Goal: Transaction & Acquisition: Purchase product/service

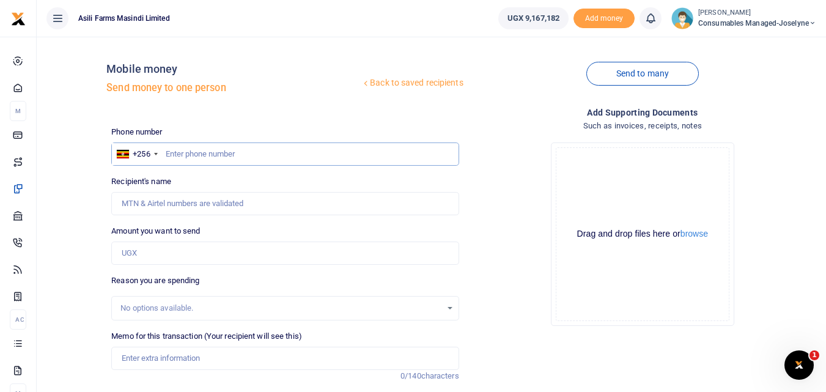
click at [181, 146] on input "text" at bounding box center [284, 153] width 347 height 23
click at [170, 152] on input "text" at bounding box center [284, 153] width 347 height 23
click at [180, 151] on input "text" at bounding box center [284, 153] width 347 height 23
type input "776446364"
type input "Godfrey Ssembuusi"
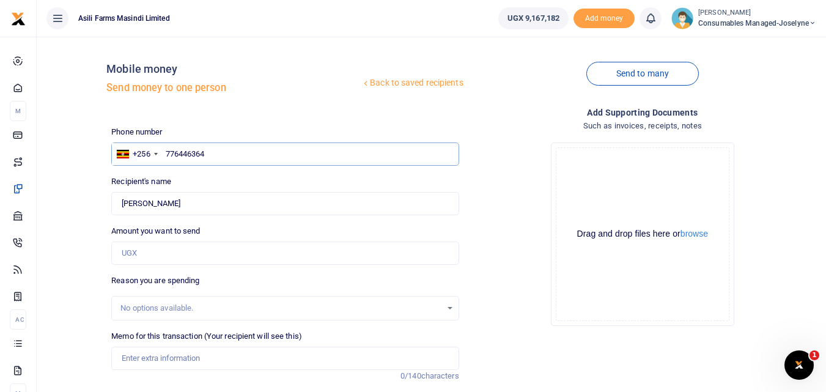
click at [224, 155] on input "776446364" at bounding box center [284, 153] width 347 height 23
type input "7"
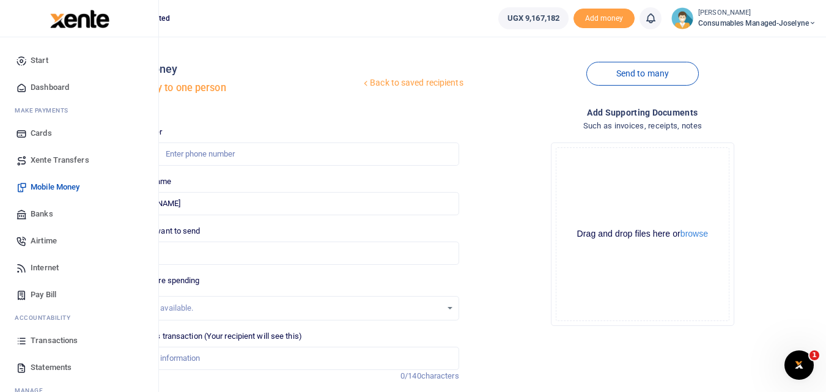
click at [75, 191] on span "Mobile Money" at bounding box center [55, 187] width 49 height 12
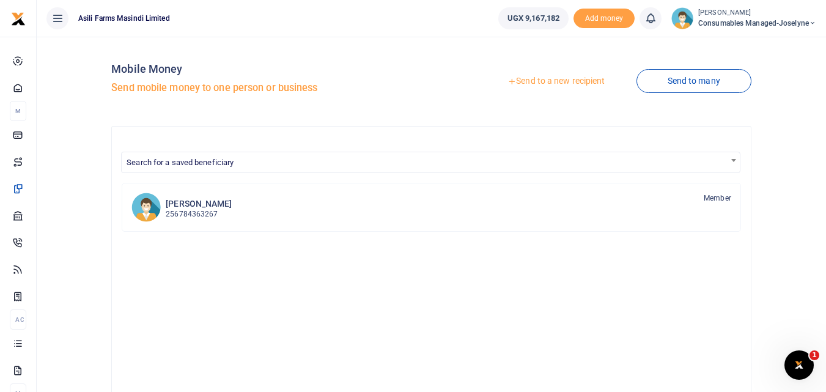
click at [560, 75] on div at bounding box center [413, 196] width 826 height 392
click at [543, 79] on link "Send to a new recipient" at bounding box center [556, 81] width 160 height 22
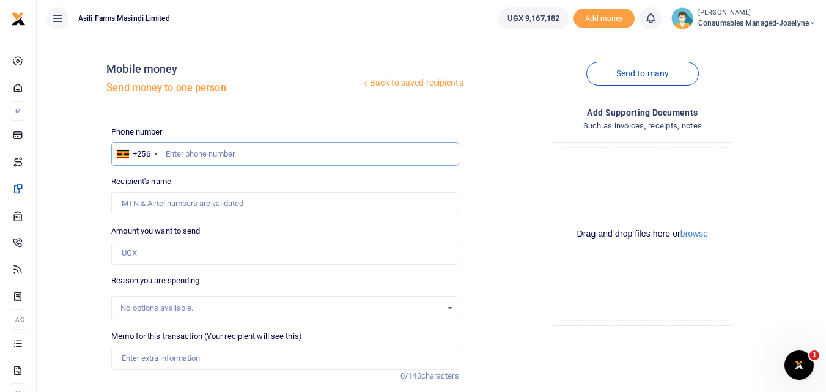
click at [179, 152] on input "text" at bounding box center [284, 153] width 347 height 23
type input "776446364"
type input "[PERSON_NAME]"
type input "776446364"
click at [153, 250] on input "Amount you want to send" at bounding box center [284, 253] width 347 height 23
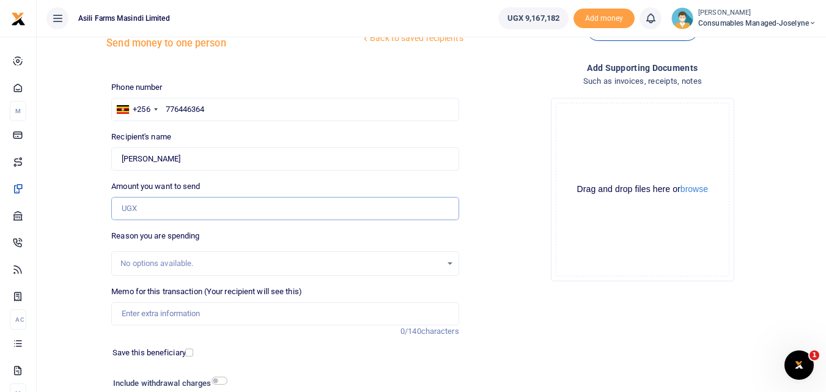
scroll to position [46, 0]
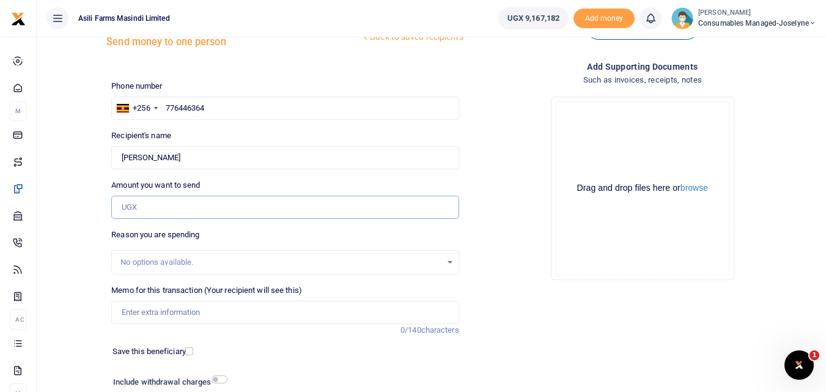
click at [144, 208] on input "Amount you want to send" at bounding box center [284, 207] width 347 height 23
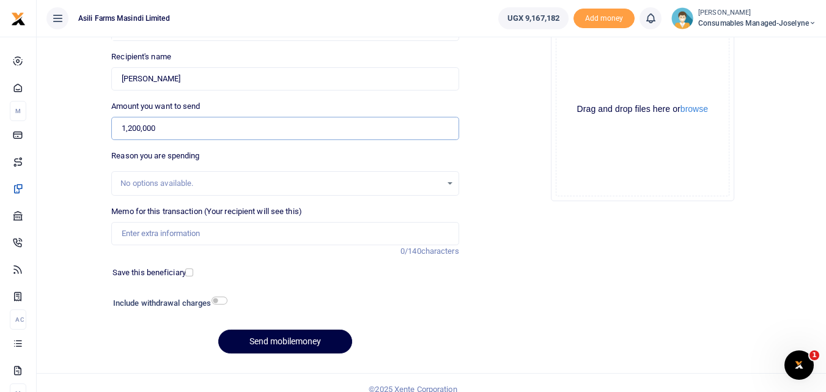
scroll to position [128, 0]
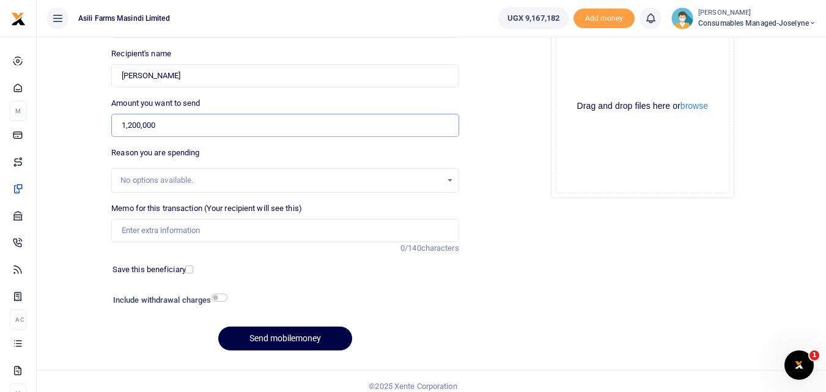
type input "1,200,000"
click at [133, 226] on input "Memo for this transaction (Your recipient will see this)" at bounding box center [284, 230] width 347 height 23
paste input "WK 42 /001 / 12"
click at [170, 226] on input "WK 42 /001 / 12 Shafts BH 321" at bounding box center [284, 230] width 347 height 23
type input "WK 42 001 12 Shafts BH 321"
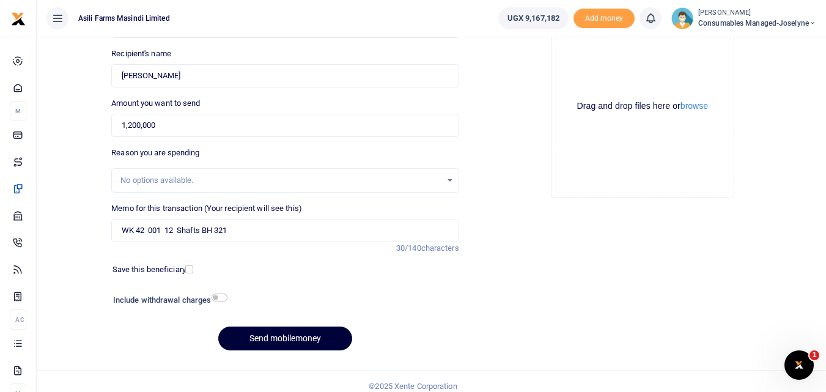
click at [269, 341] on button "Send mobilemoney" at bounding box center [285, 339] width 134 height 24
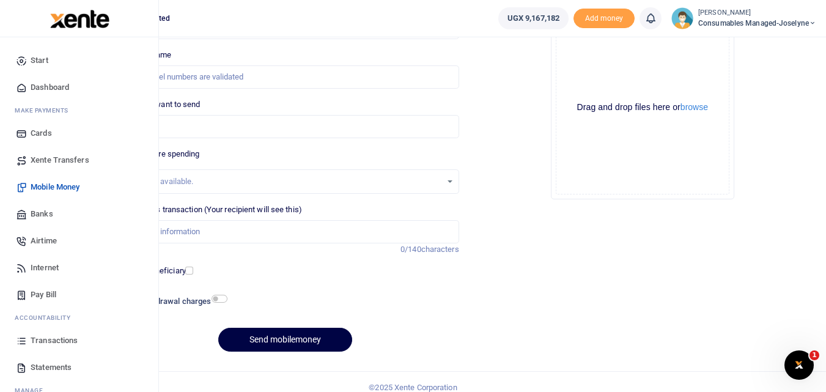
click at [13, 341] on link "Transactions" at bounding box center [79, 340] width 139 height 27
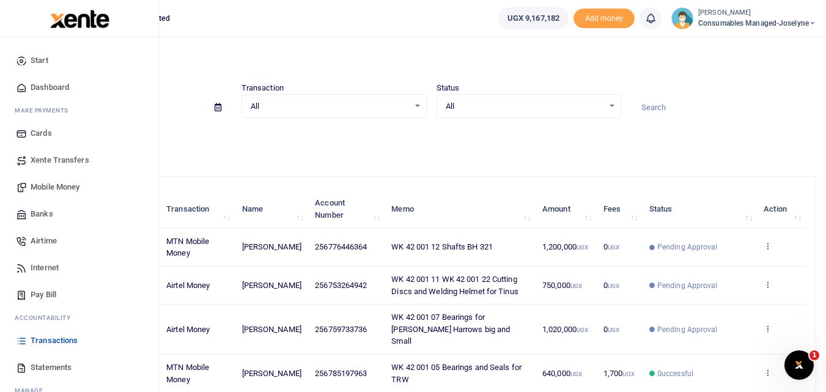
click at [65, 186] on span "Mobile Money" at bounding box center [55, 187] width 49 height 12
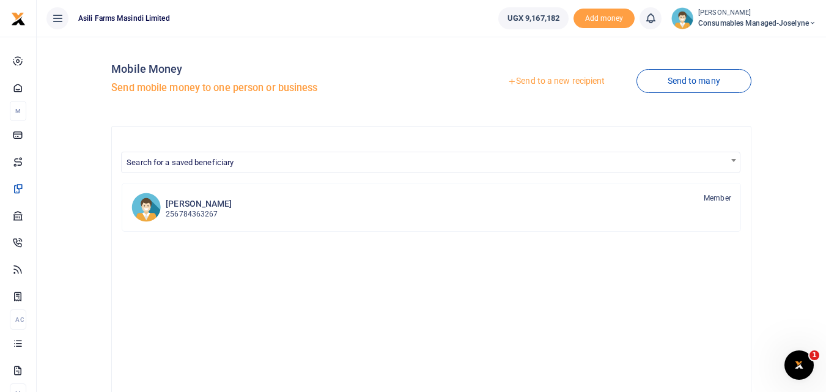
click at [544, 78] on link "Send to a new recipient" at bounding box center [556, 81] width 160 height 22
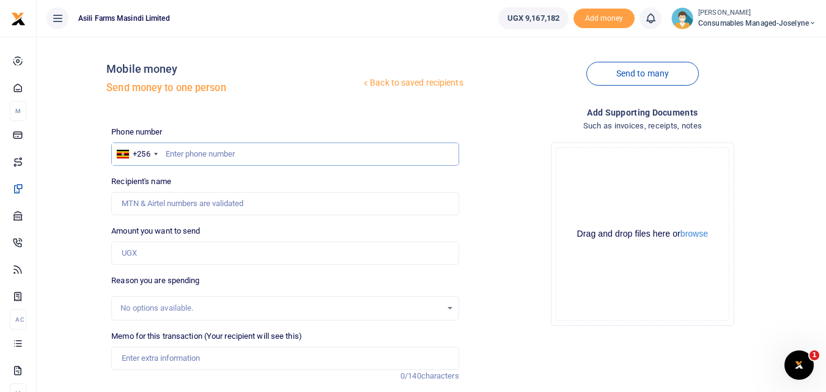
click at [179, 147] on input "text" at bounding box center [284, 153] width 347 height 23
click at [180, 157] on input "text" at bounding box center [284, 153] width 347 height 23
type input "789940402"
type input "Micheal Kwezira"
type input "789940402"
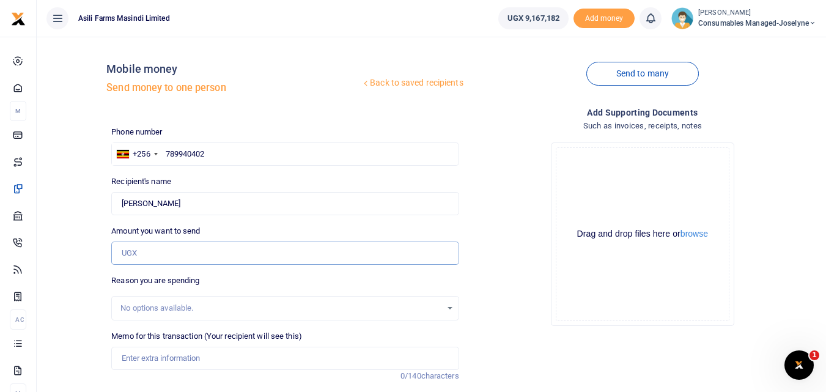
click at [179, 259] on input "Amount you want to send" at bounding box center [284, 253] width 347 height 23
click at [152, 249] on input "Amount you want to send" at bounding box center [284, 253] width 347 height 23
type input "600,000"
drag, startPoint x: 826, startPoint y: 70, endPoint x: 830, endPoint y: 89, distance: 19.4
click at [826, 89] on html "Start Dashboard M ake Payments Cards Xente Transfers Mobile Money Banks Airtime" at bounding box center [413, 265] width 826 height 530
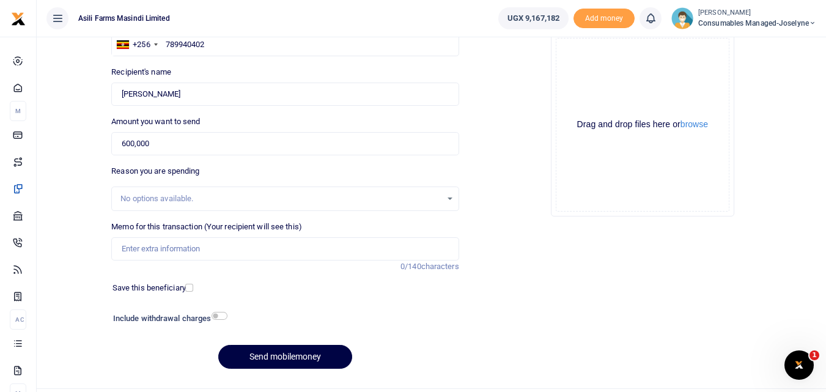
scroll to position [111, 0]
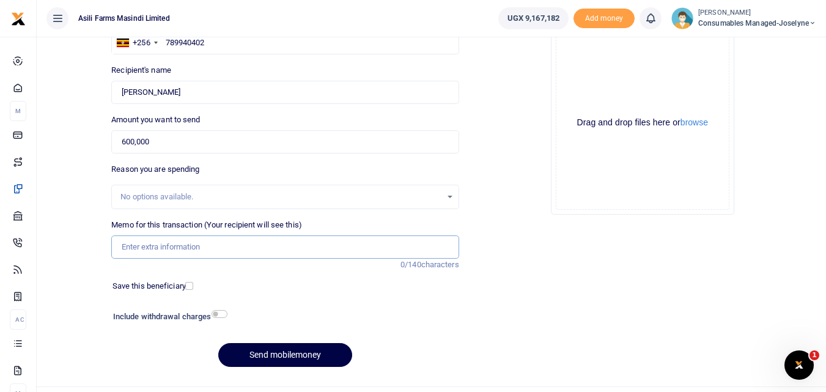
click at [139, 247] on input "Memo for this transaction (Your recipient will see this)" at bounding box center [284, 246] width 347 height 23
click at [128, 241] on input "Memo for this transaction (Your recipient will see this)" at bounding box center [284, 246] width 347 height 23
click at [139, 245] on input "Memo for this transaction (Your recipient will see this)" at bounding box center [284, 246] width 347 height 23
paste input "WK 42 /001 / 10"
click at [285, 250] on input "WK 42 /001 / 10 Gas Refilling for Bunyor" at bounding box center [284, 246] width 347 height 23
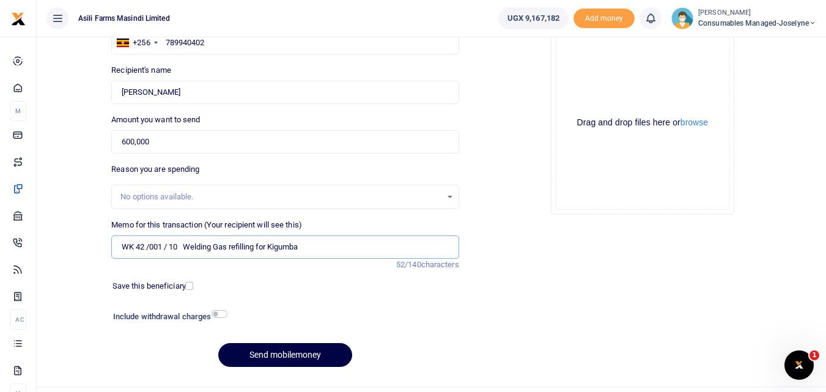
click at [168, 246] on input "WK 42 /001 / 10 Welding Gas refilling for Kigumba" at bounding box center [284, 246] width 347 height 23
type input "WK 42 001 10 Welding Gas refilling for Kigumba"
click at [267, 350] on button "Send mobilemoney" at bounding box center [285, 355] width 134 height 24
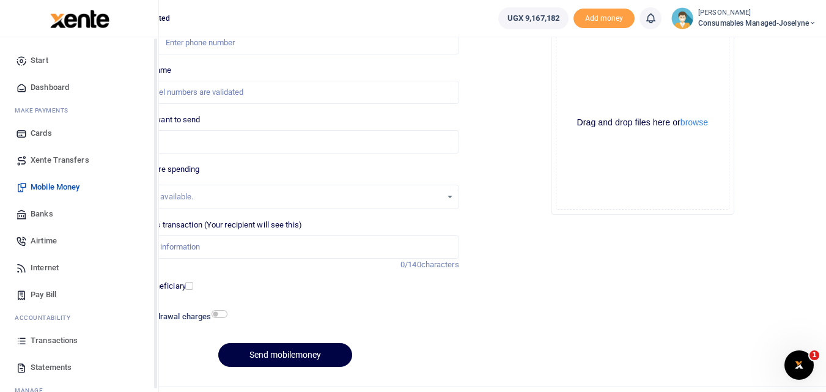
click at [18, 346] on icon at bounding box center [21, 340] width 11 height 11
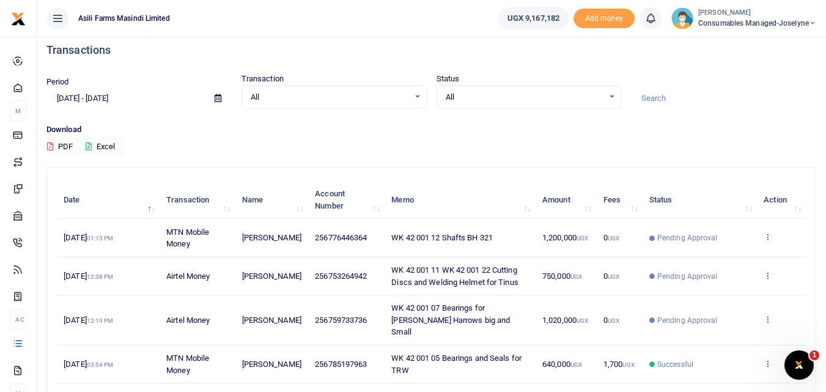
scroll to position [12, 0]
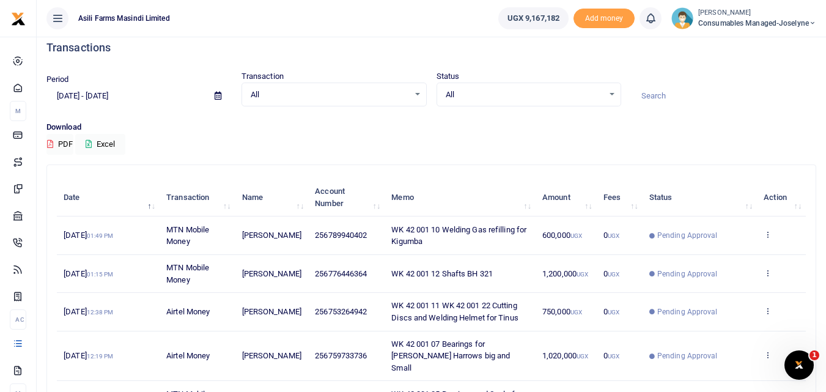
scroll to position [8, 0]
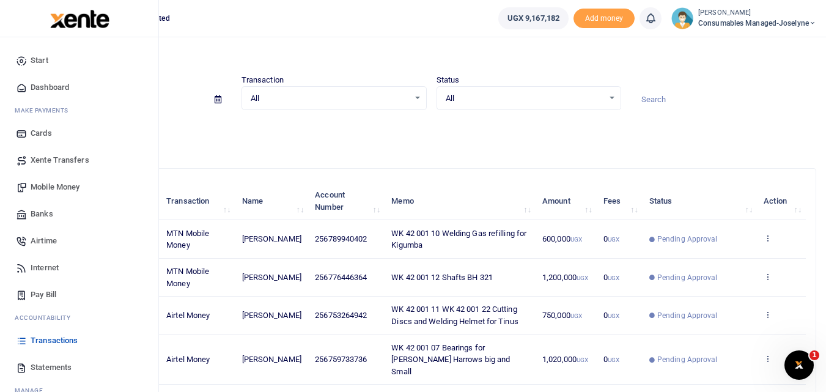
click at [56, 183] on span "Mobile Money" at bounding box center [55, 187] width 49 height 12
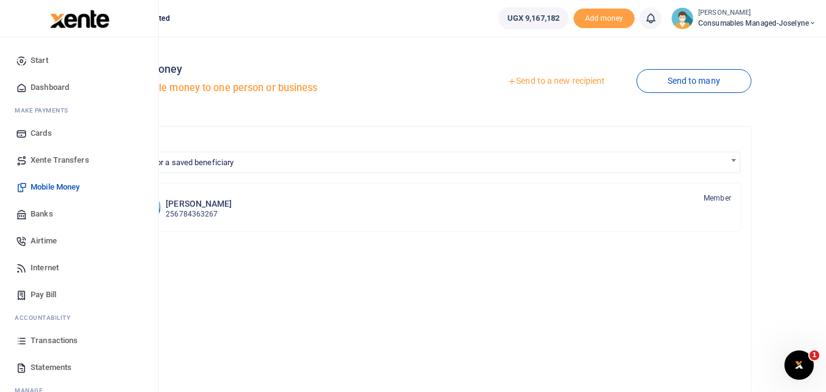
click at [18, 339] on icon at bounding box center [21, 340] width 11 height 11
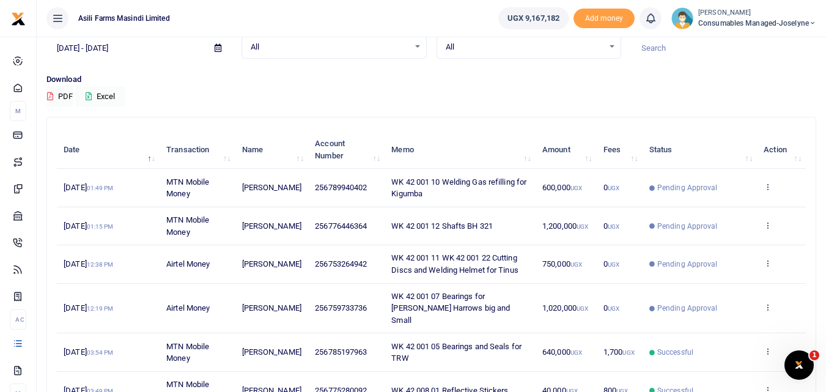
scroll to position [57, 0]
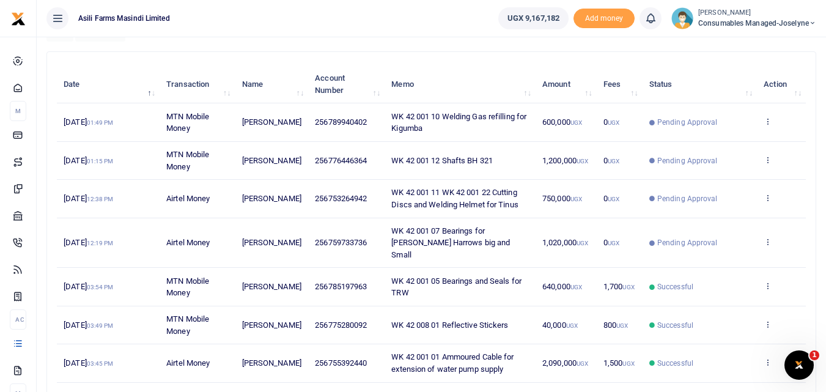
scroll to position [123, 0]
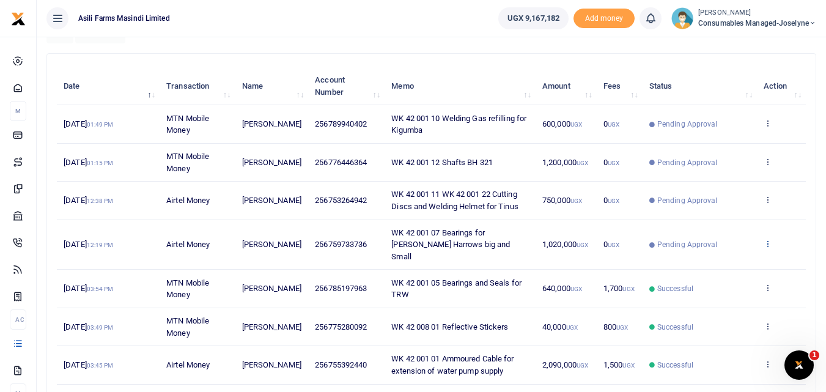
click at [769, 242] on icon at bounding box center [768, 243] width 8 height 9
click at [731, 259] on link "View details" at bounding box center [723, 258] width 97 height 17
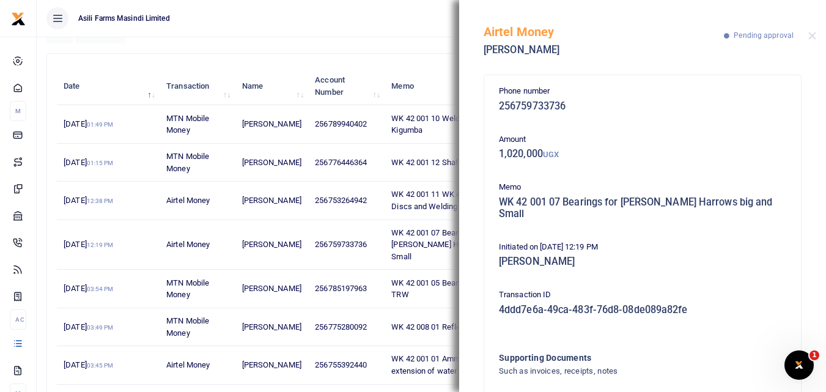
scroll to position [73, 0]
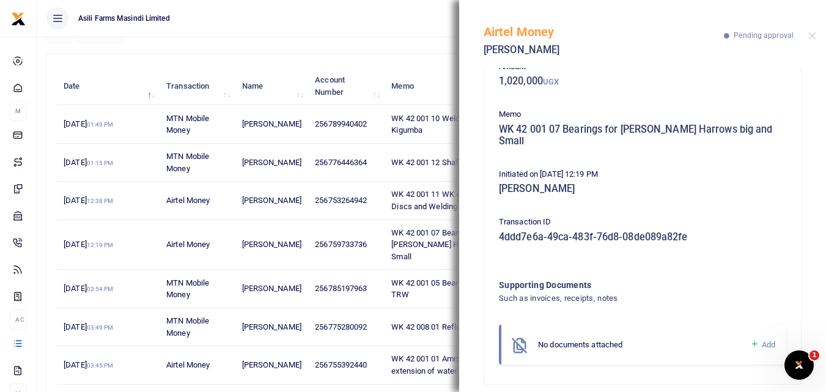
click at [750, 339] on icon at bounding box center [754, 344] width 9 height 11
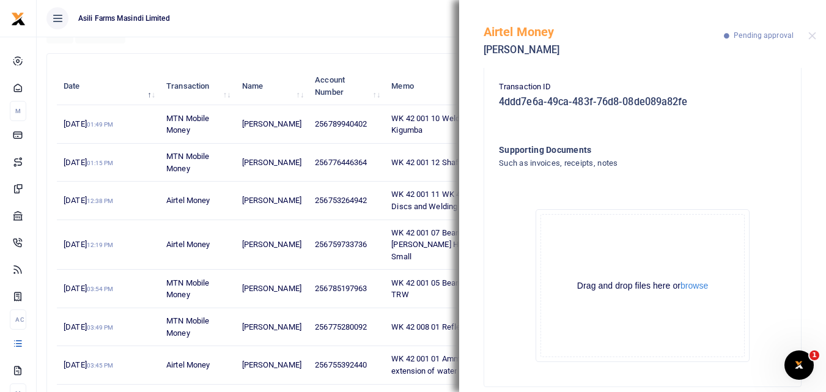
scroll to position [209, 0]
click at [699, 280] on button "browse" at bounding box center [695, 284] width 28 height 9
click at [693, 280] on button "browse" at bounding box center [695, 284] width 28 height 9
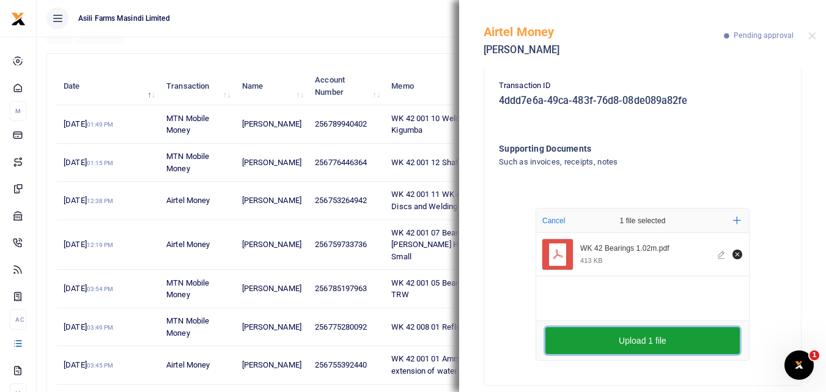
click at [656, 327] on button "Upload 1 file" at bounding box center [643, 340] width 194 height 27
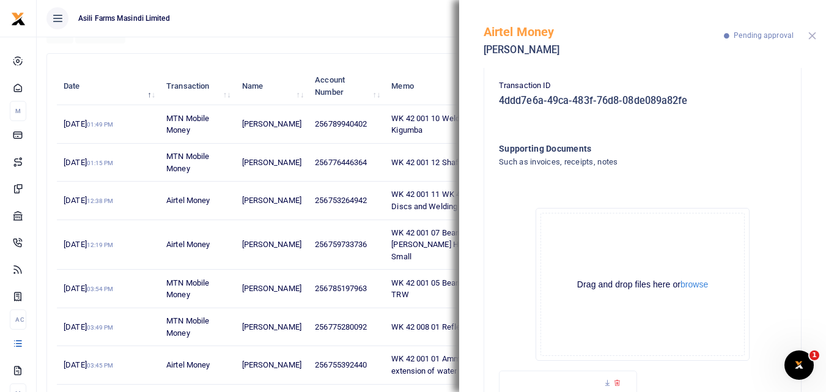
click at [812, 34] on button "Close" at bounding box center [813, 36] width 8 height 8
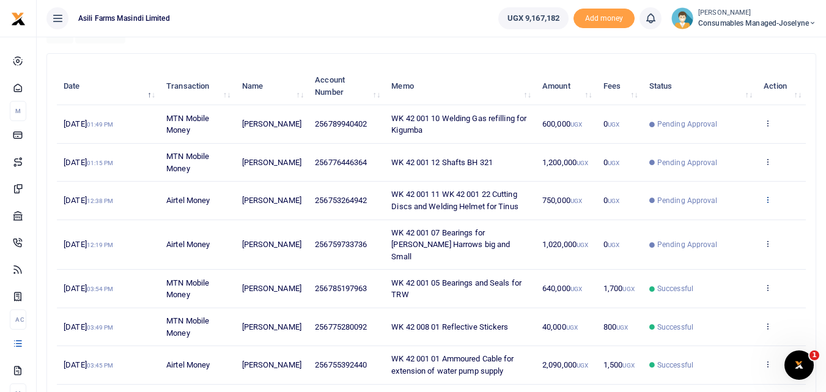
click at [768, 199] on icon at bounding box center [768, 199] width 8 height 9
click at [730, 222] on link "View details" at bounding box center [723, 220] width 97 height 17
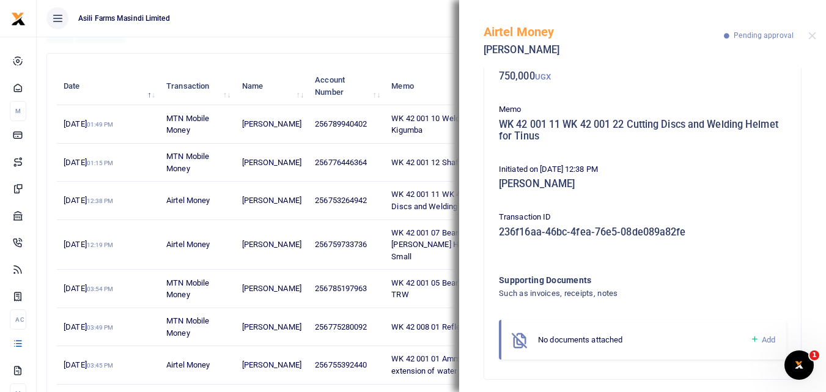
scroll to position [85, 0]
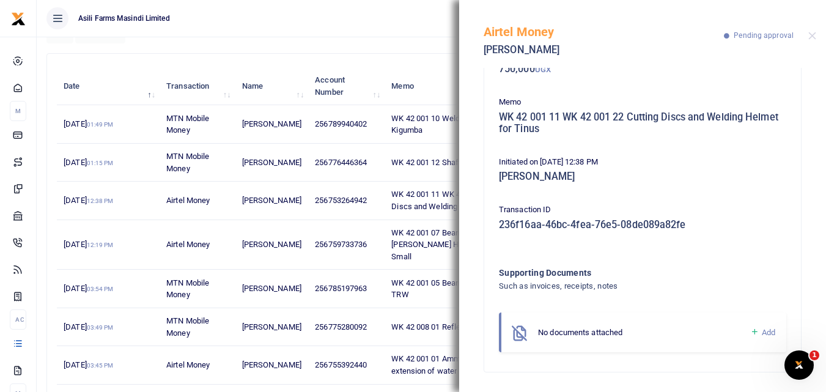
click at [750, 330] on icon at bounding box center [754, 332] width 9 height 11
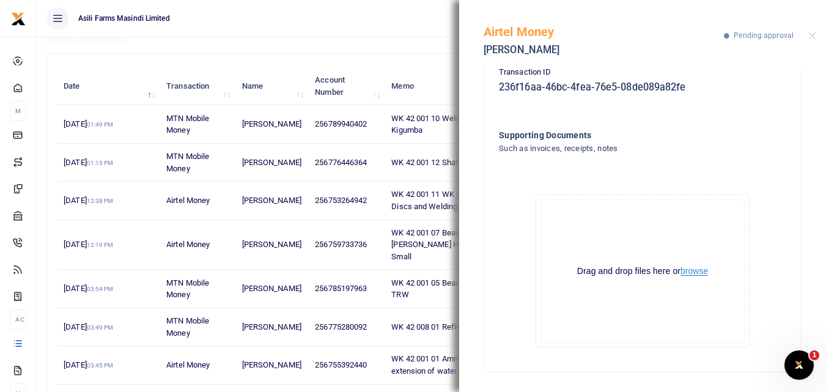
click at [698, 273] on button "browse" at bounding box center [695, 271] width 28 height 9
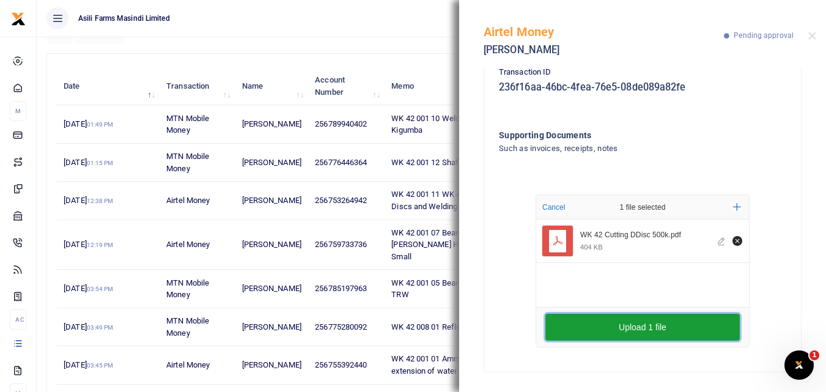
click at [642, 327] on button "Upload 1 file" at bounding box center [643, 327] width 194 height 27
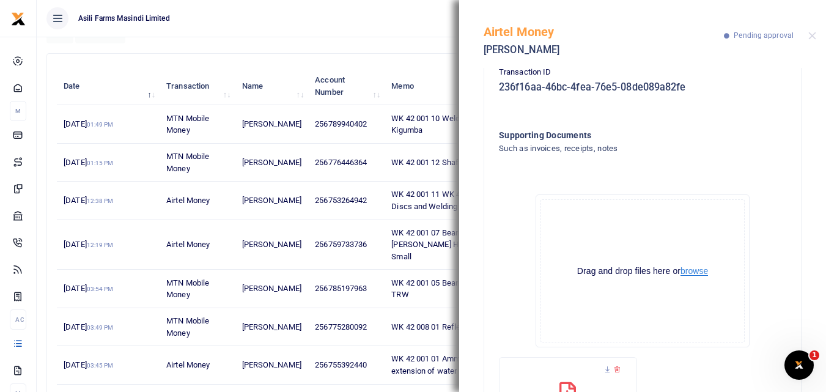
click at [697, 268] on button "browse" at bounding box center [695, 271] width 28 height 9
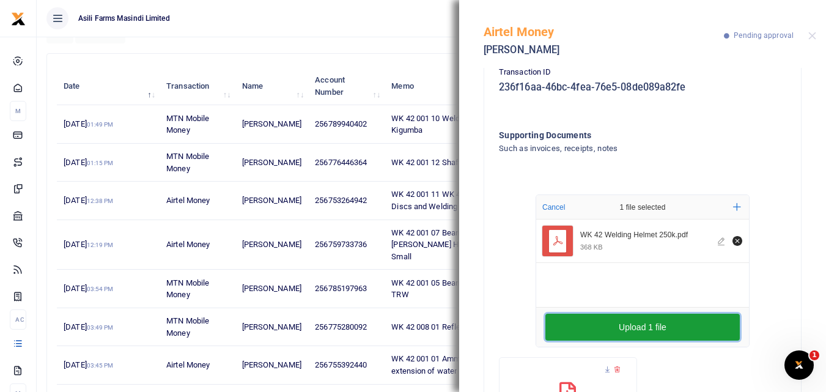
click at [566, 319] on button "Upload 1 file" at bounding box center [643, 327] width 194 height 27
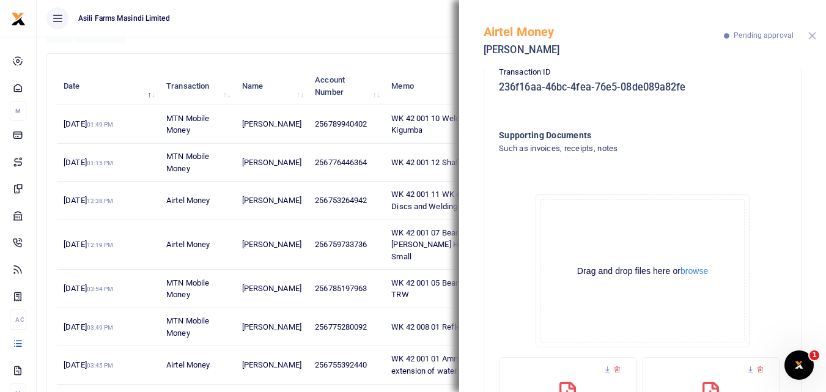
click at [809, 37] on button "Close" at bounding box center [813, 36] width 8 height 8
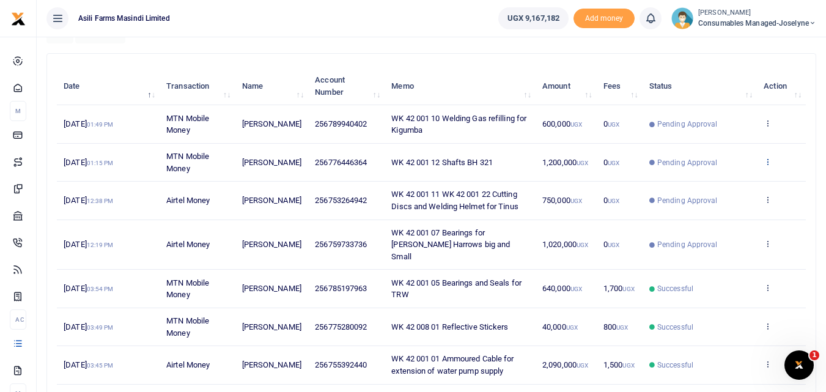
click at [768, 160] on icon at bounding box center [768, 161] width 8 height 9
click at [715, 184] on link "View details" at bounding box center [723, 182] width 97 height 17
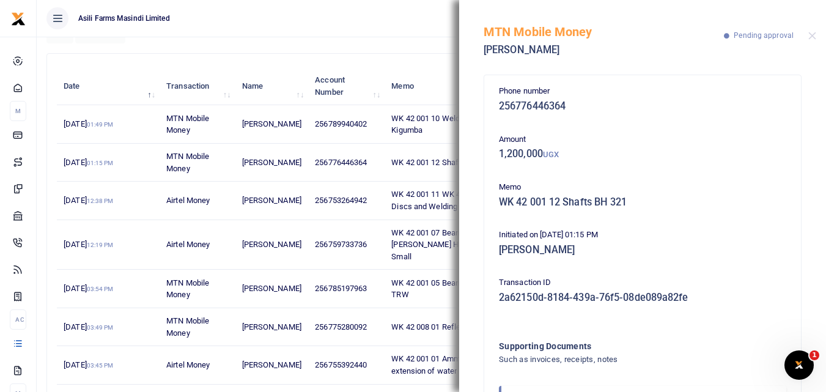
scroll to position [73, 0]
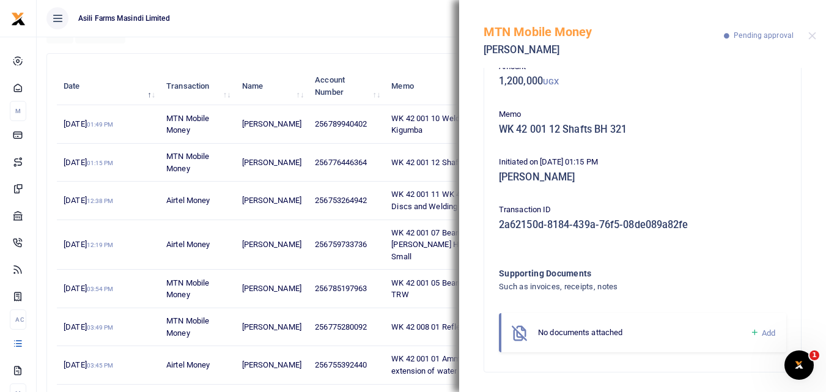
click at [750, 333] on icon at bounding box center [754, 332] width 9 height 11
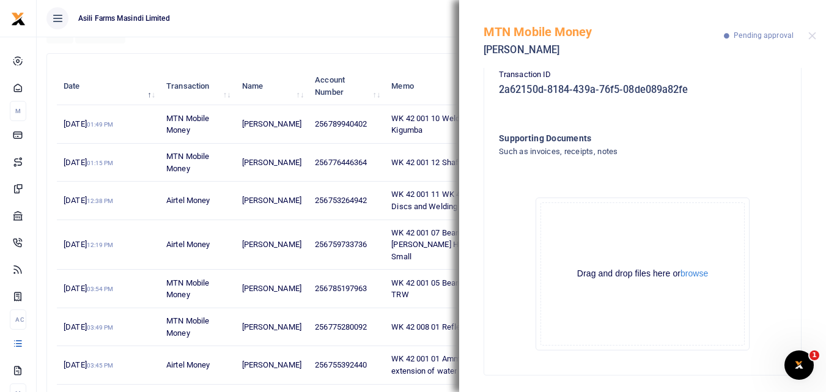
scroll to position [211, 0]
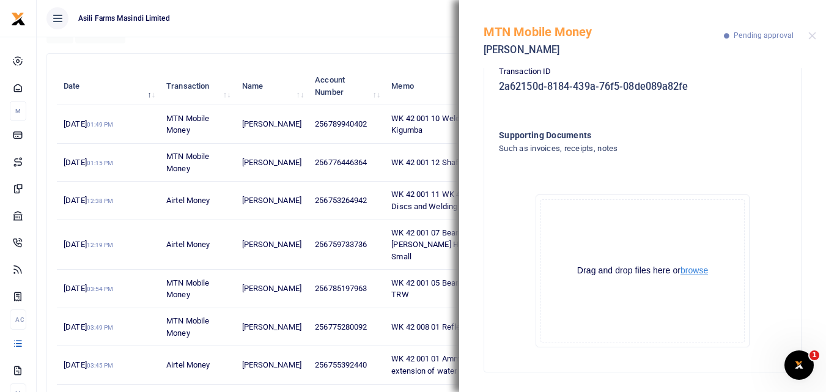
click at [701, 268] on button "browse" at bounding box center [695, 270] width 28 height 9
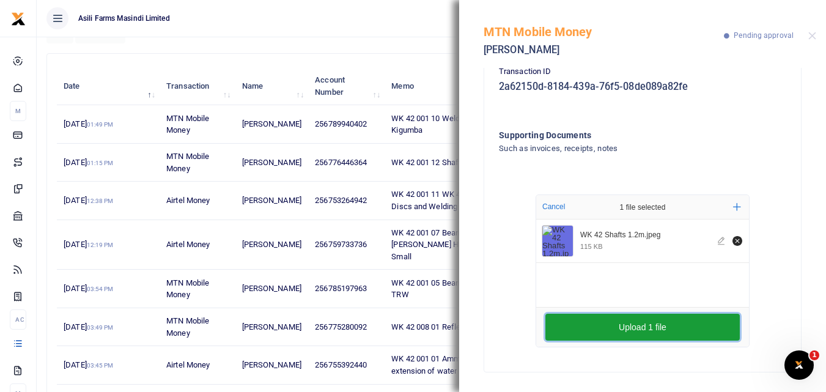
click at [632, 330] on button "Upload 1 file" at bounding box center [643, 327] width 194 height 27
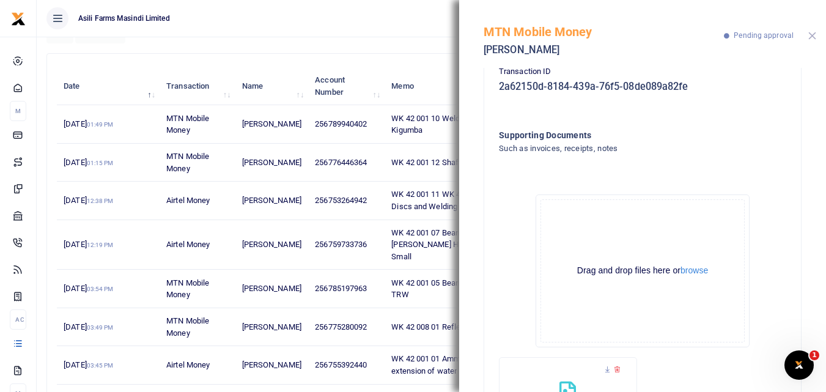
click at [812, 38] on button "Close" at bounding box center [813, 36] width 8 height 8
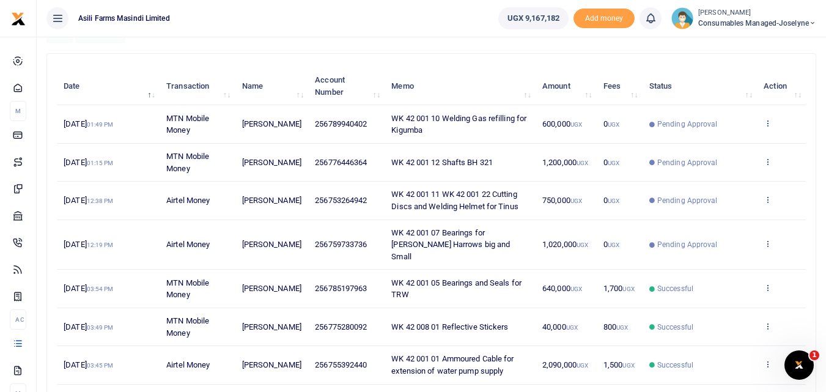
click at [771, 124] on icon at bounding box center [768, 123] width 8 height 9
click at [736, 141] on link "View details" at bounding box center [723, 143] width 97 height 17
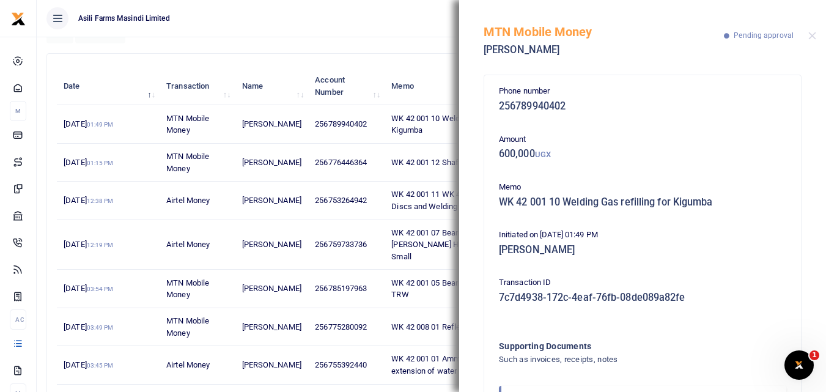
scroll to position [73, 0]
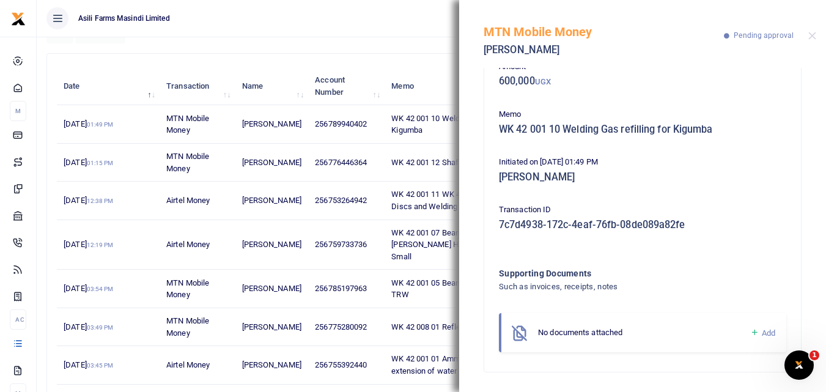
click at [750, 333] on icon at bounding box center [754, 332] width 9 height 11
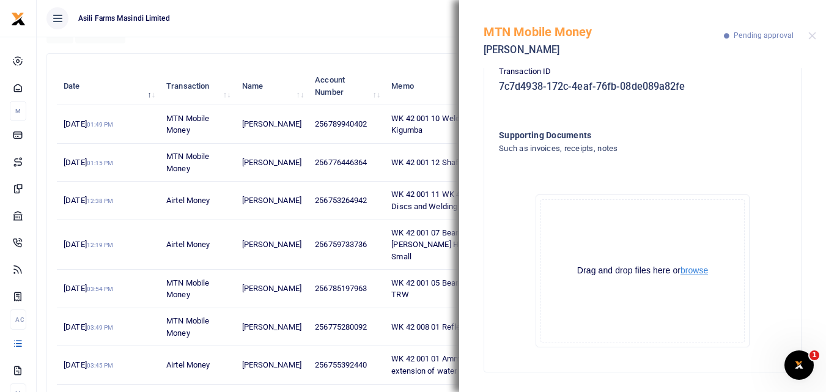
click at [691, 272] on button "browse" at bounding box center [695, 270] width 28 height 9
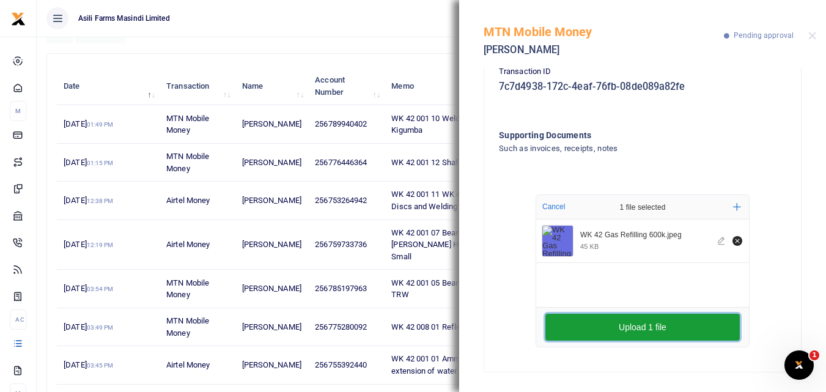
click at [638, 330] on button "Upload 1 file" at bounding box center [643, 327] width 194 height 27
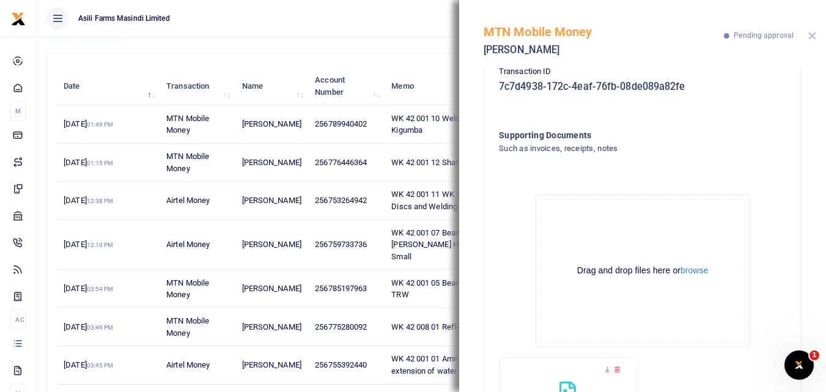
click at [809, 35] on button "Close" at bounding box center [813, 36] width 8 height 8
